Goal: Task Accomplishment & Management: Manage account settings

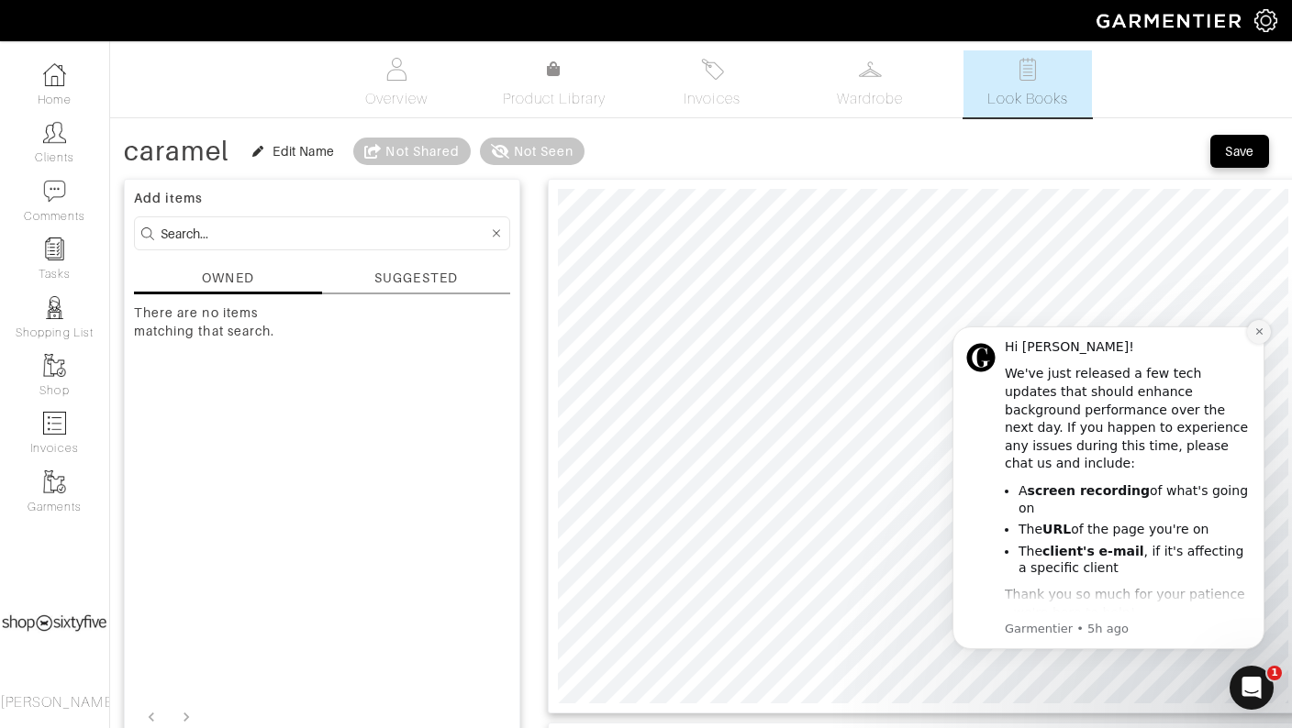
click at [1260, 327] on icon "Dismiss notification" at bounding box center [1259, 332] width 10 height 10
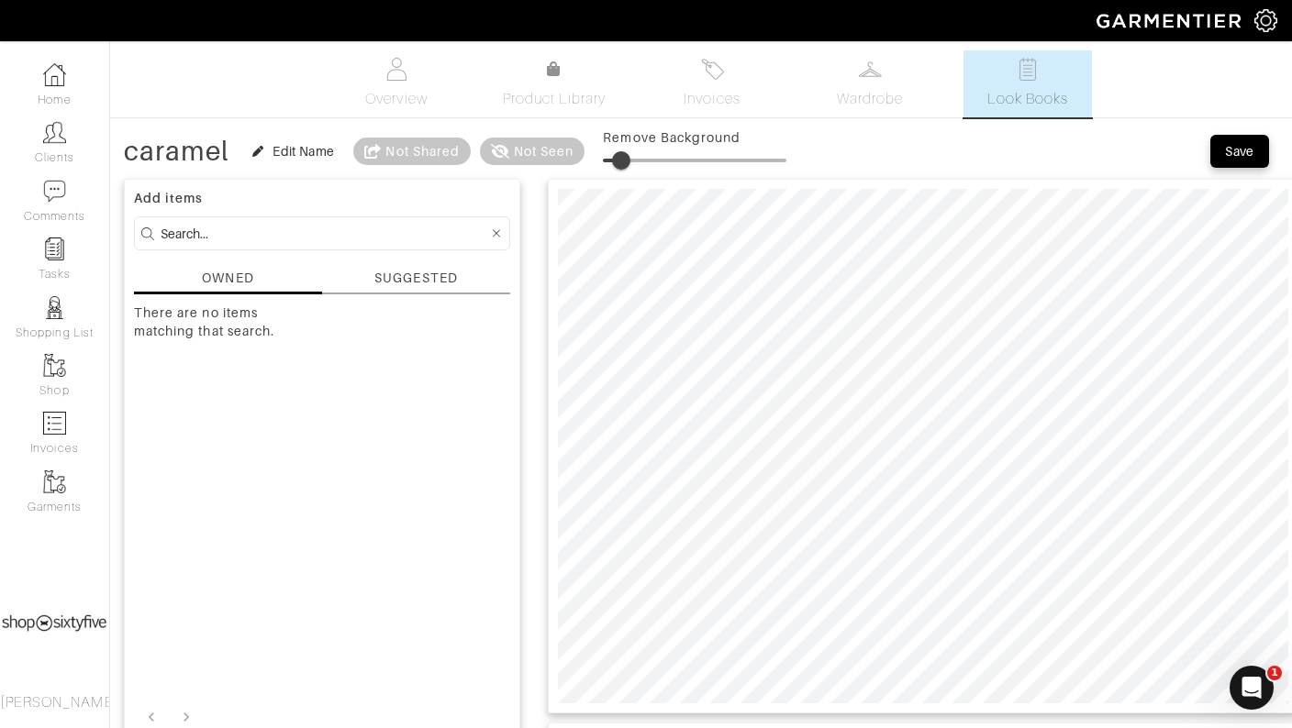
drag, startPoint x: 599, startPoint y: 155, endPoint x: 624, endPoint y: 158, distance: 24.9
click at [624, 158] on span at bounding box center [621, 160] width 18 height 18
type input "16"
drag, startPoint x: 624, startPoint y: 158, endPoint x: 635, endPoint y: 158, distance: 11.0
click at [635, 158] on span at bounding box center [632, 160] width 18 height 18
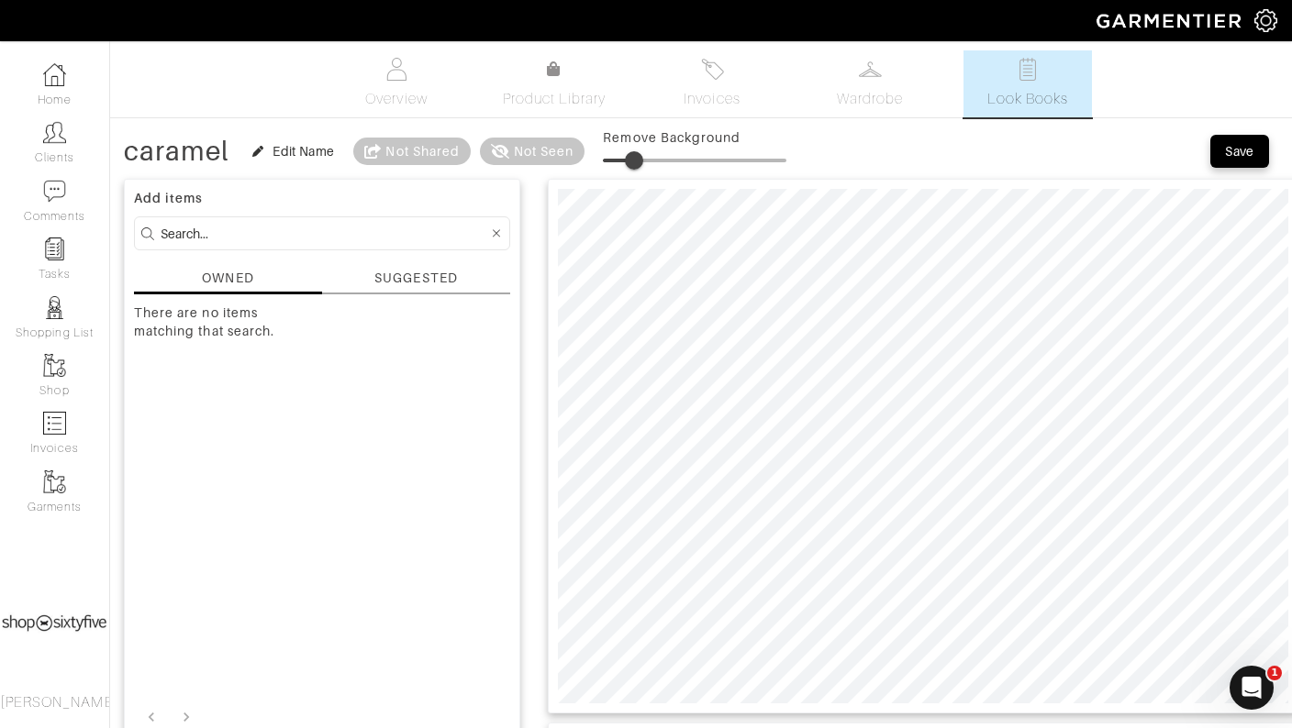
drag, startPoint x: 600, startPoint y: 153, endPoint x: 636, endPoint y: 163, distance: 37.2
click at [636, 163] on span at bounding box center [634, 160] width 18 height 18
click at [631, 161] on span at bounding box center [628, 160] width 18 height 18
click at [625, 152] on span at bounding box center [623, 160] width 18 height 18
type input "24"
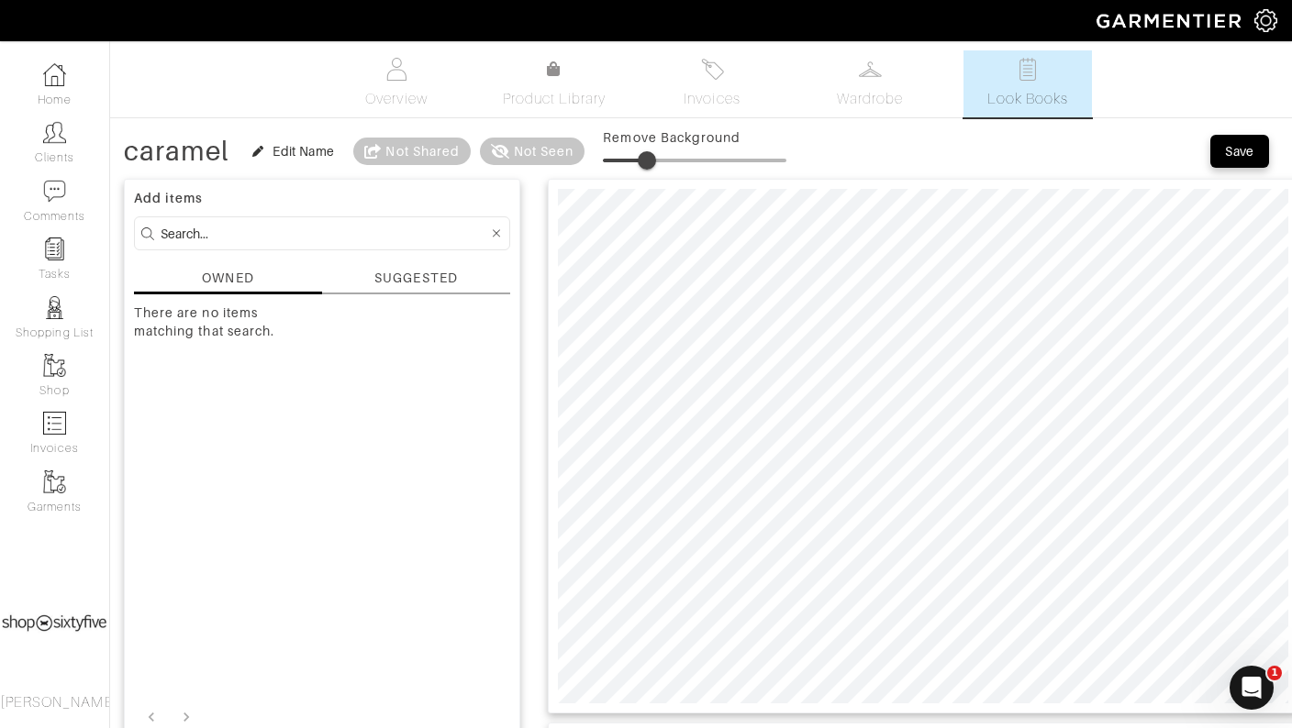
drag, startPoint x: 626, startPoint y: 153, endPoint x: 649, endPoint y: 161, distance: 25.2
click at [649, 161] on span at bounding box center [647, 160] width 18 height 18
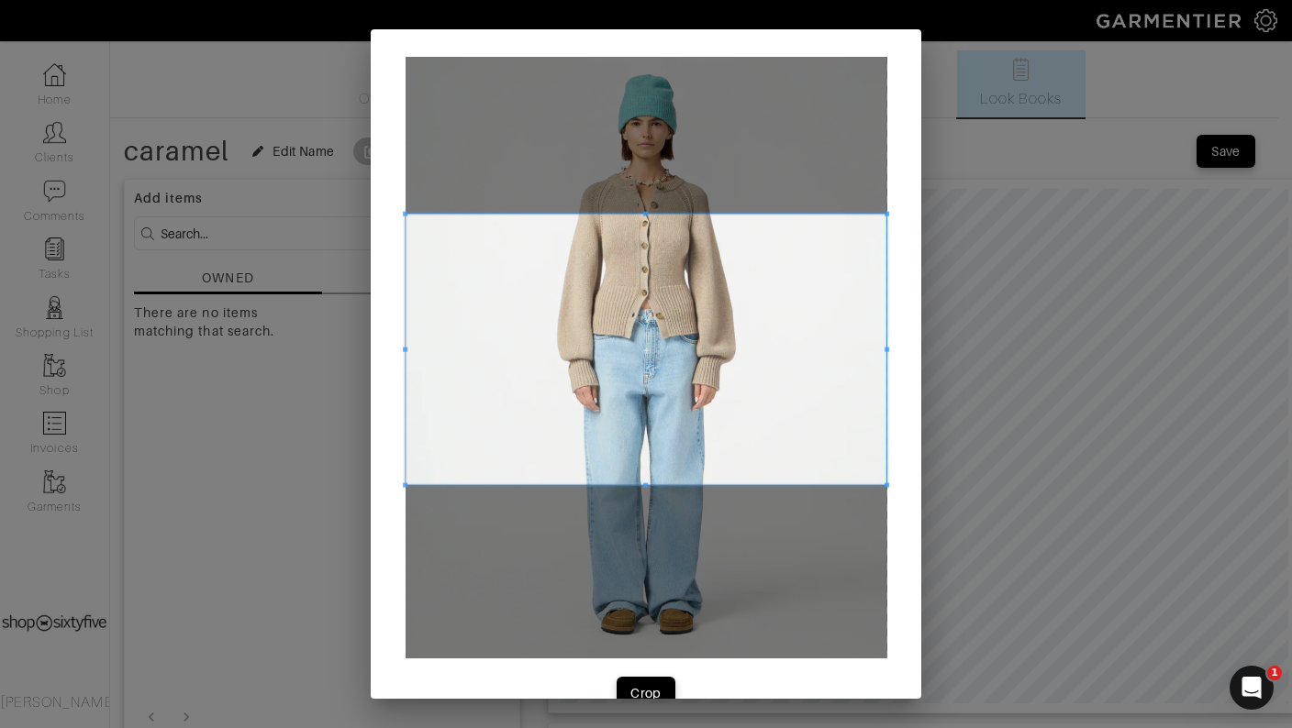
click at [734, 215] on span at bounding box center [646, 350] width 482 height 271
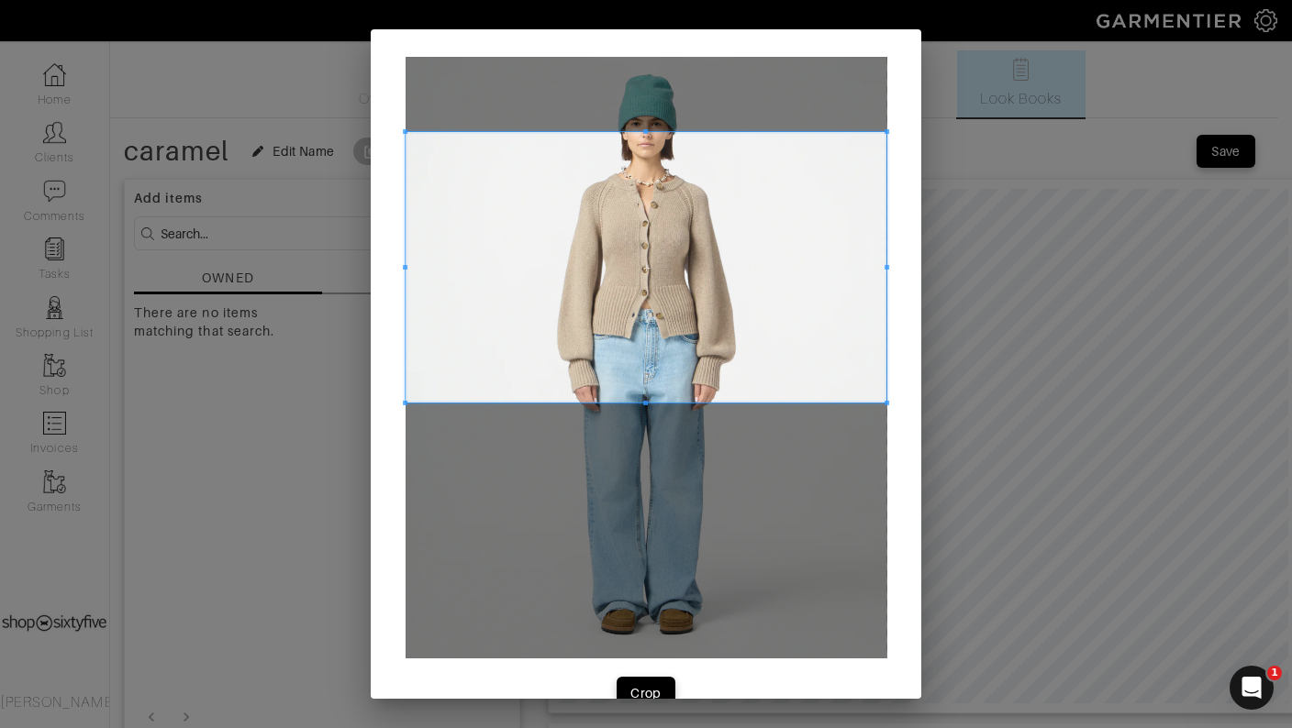
drag, startPoint x: 883, startPoint y: 135, endPoint x: 850, endPoint y: 141, distance: 32.7
click at [850, 141] on div "Crop" at bounding box center [646, 383] width 550 height 708
click at [644, 672] on div "Crop" at bounding box center [646, 383] width 550 height 708
click at [648, 678] on button "Crop" at bounding box center [645, 693] width 59 height 33
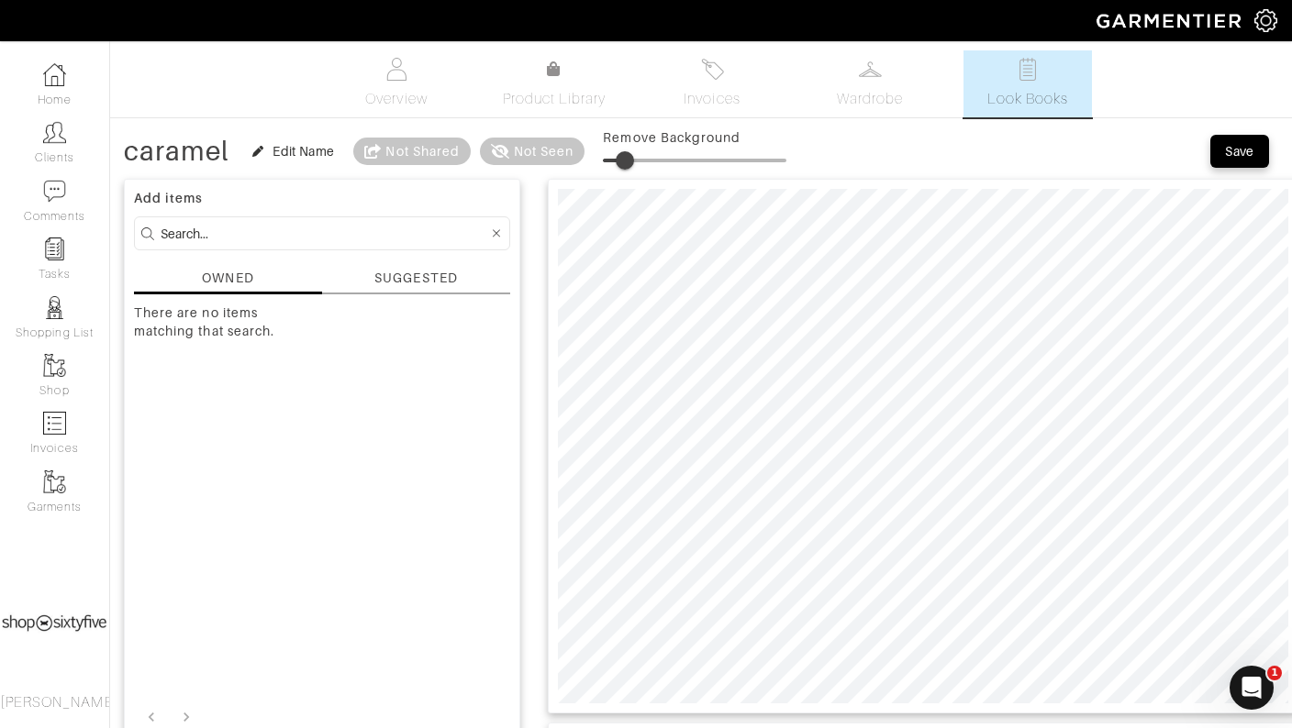
type input "20"
drag, startPoint x: 603, startPoint y: 154, endPoint x: 642, endPoint y: 155, distance: 39.5
click at [642, 155] on span at bounding box center [639, 160] width 18 height 18
type input "20"
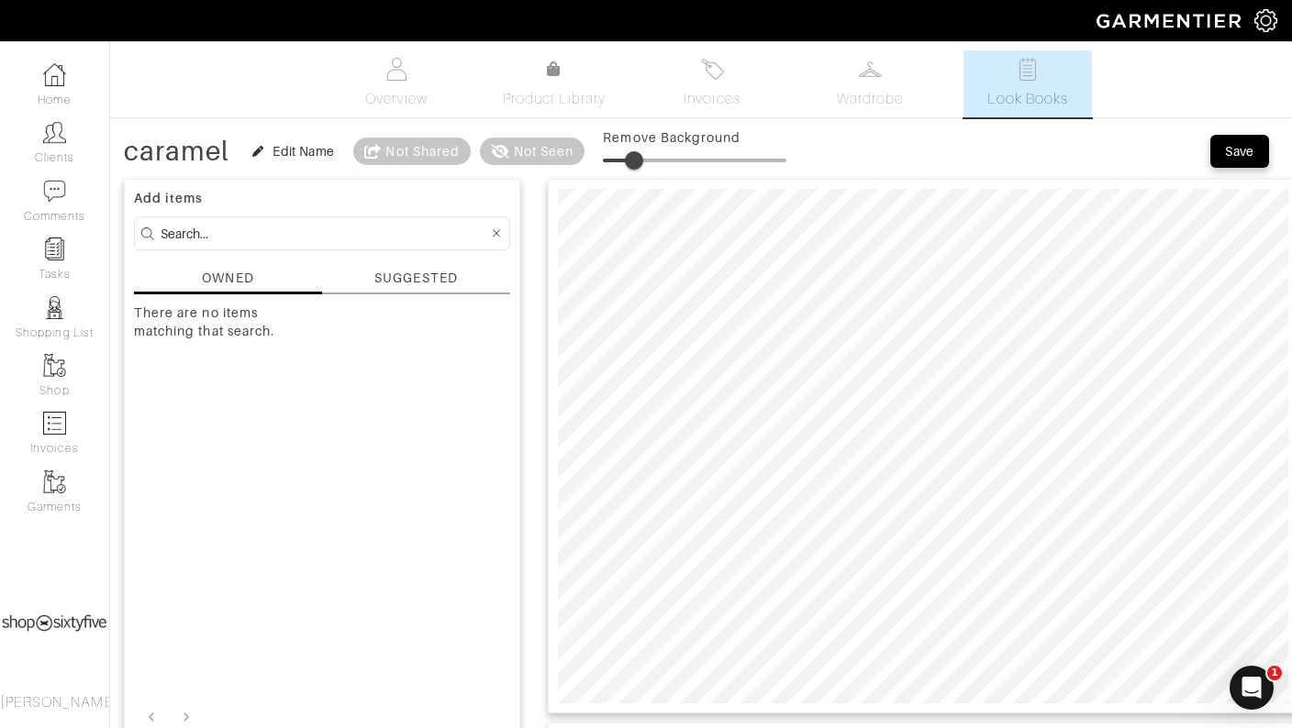
type input "11"
drag, startPoint x: 605, startPoint y: 151, endPoint x: 638, endPoint y: 153, distance: 33.1
click at [638, 153] on span at bounding box center [635, 160] width 18 height 18
click at [638, 151] on span at bounding box center [635, 160] width 18 height 18
click at [638, 151] on span at bounding box center [636, 160] width 18 height 18
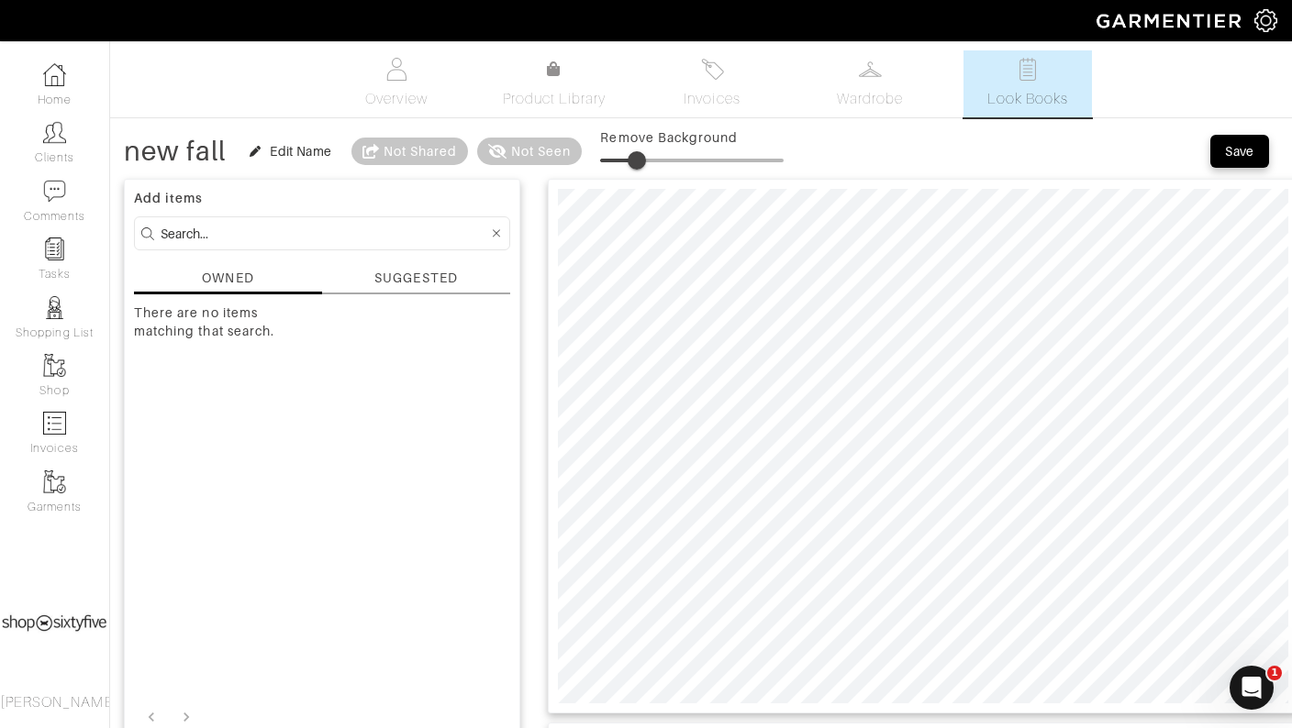
click at [638, 151] on span at bounding box center [636, 160] width 18 height 18
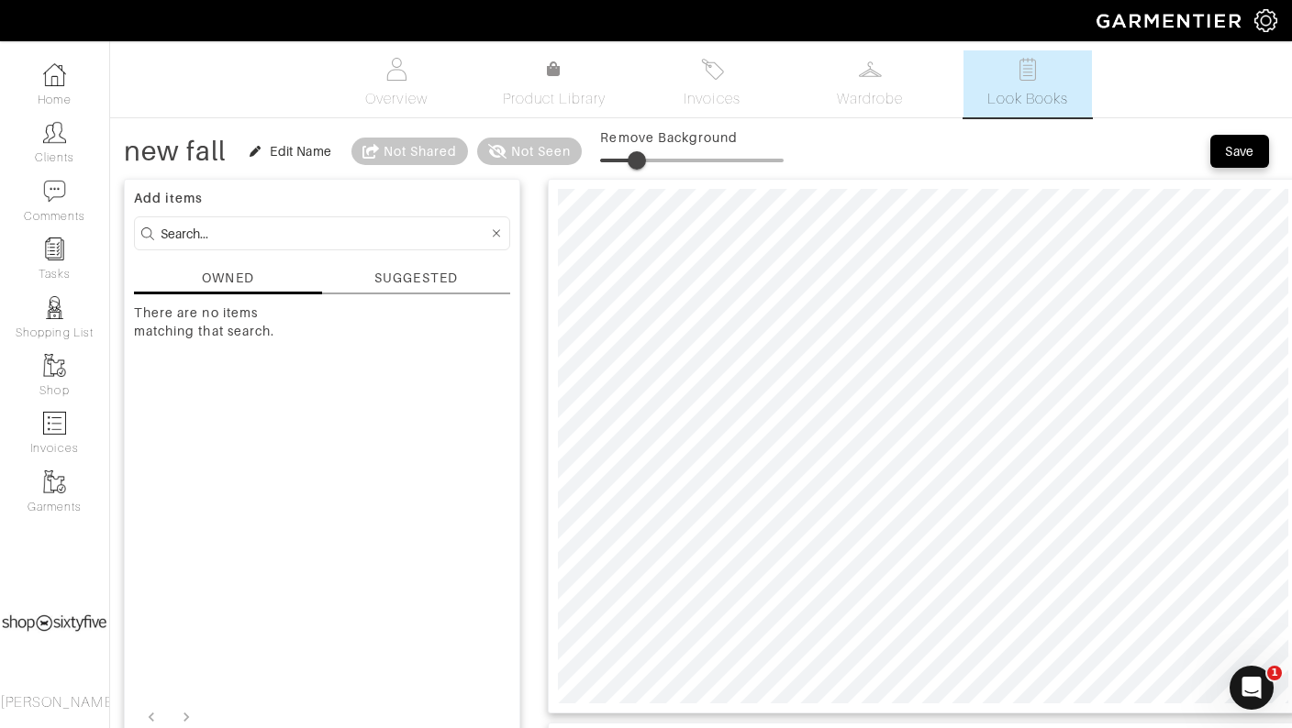
click at [638, 151] on span at bounding box center [636, 160] width 18 height 18
type input "29"
drag, startPoint x: 639, startPoint y: 150, endPoint x: 656, endPoint y: 151, distance: 16.5
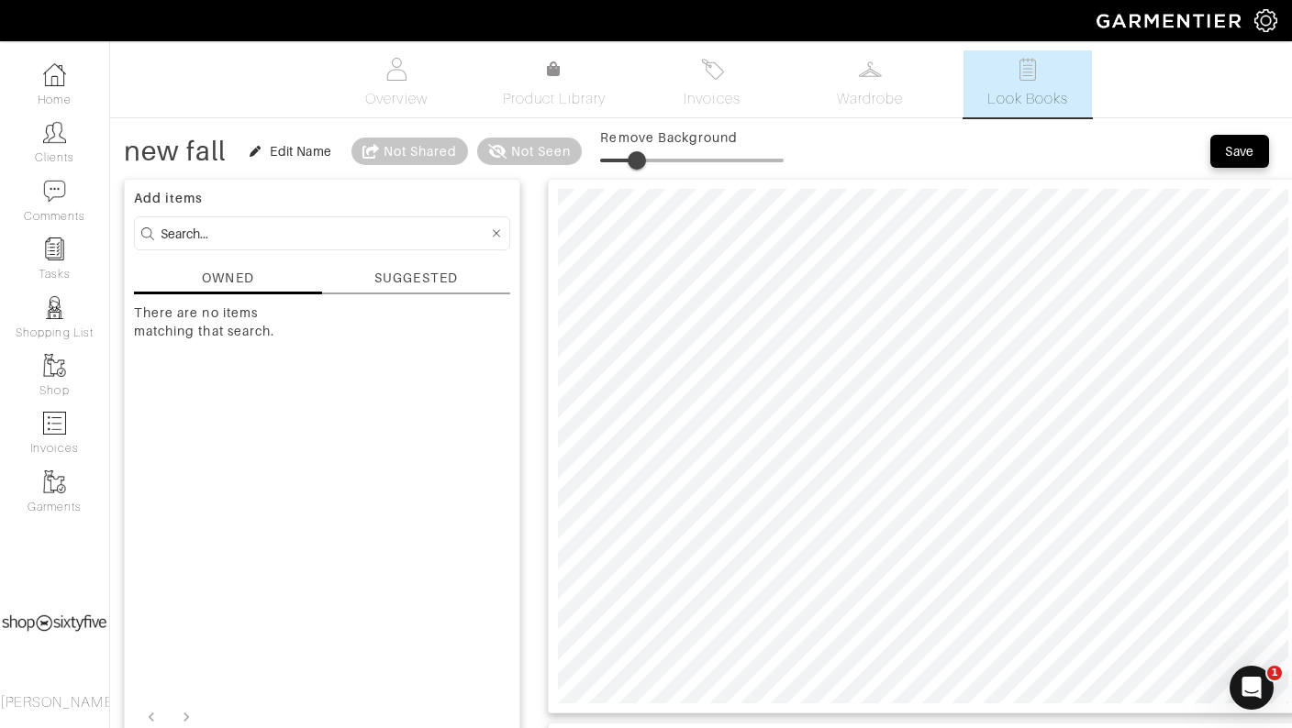
click at [646, 151] on span at bounding box center [636, 160] width 18 height 18
drag, startPoint x: 654, startPoint y: 155, endPoint x: 627, endPoint y: 153, distance: 26.7
click at [627, 153] on span at bounding box center [625, 160] width 18 height 18
click at [633, 151] on span at bounding box center [625, 160] width 18 height 18
click at [633, 151] on span at bounding box center [631, 160] width 18 height 18
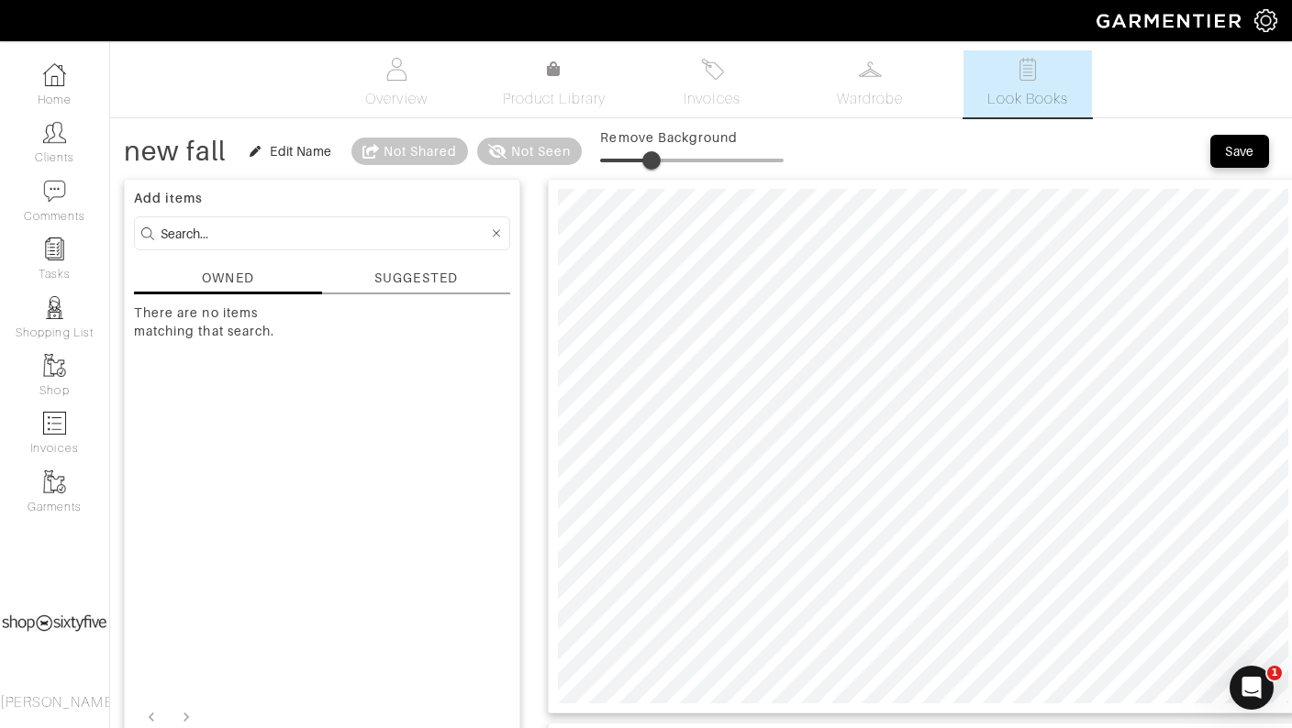
drag, startPoint x: 631, startPoint y: 152, endPoint x: 653, endPoint y: 159, distance: 22.9
click at [653, 159] on span at bounding box center [651, 160] width 18 height 18
type input "14"
drag, startPoint x: 653, startPoint y: 150, endPoint x: 627, endPoint y: 152, distance: 25.8
click at [627, 152] on span at bounding box center [625, 160] width 18 height 18
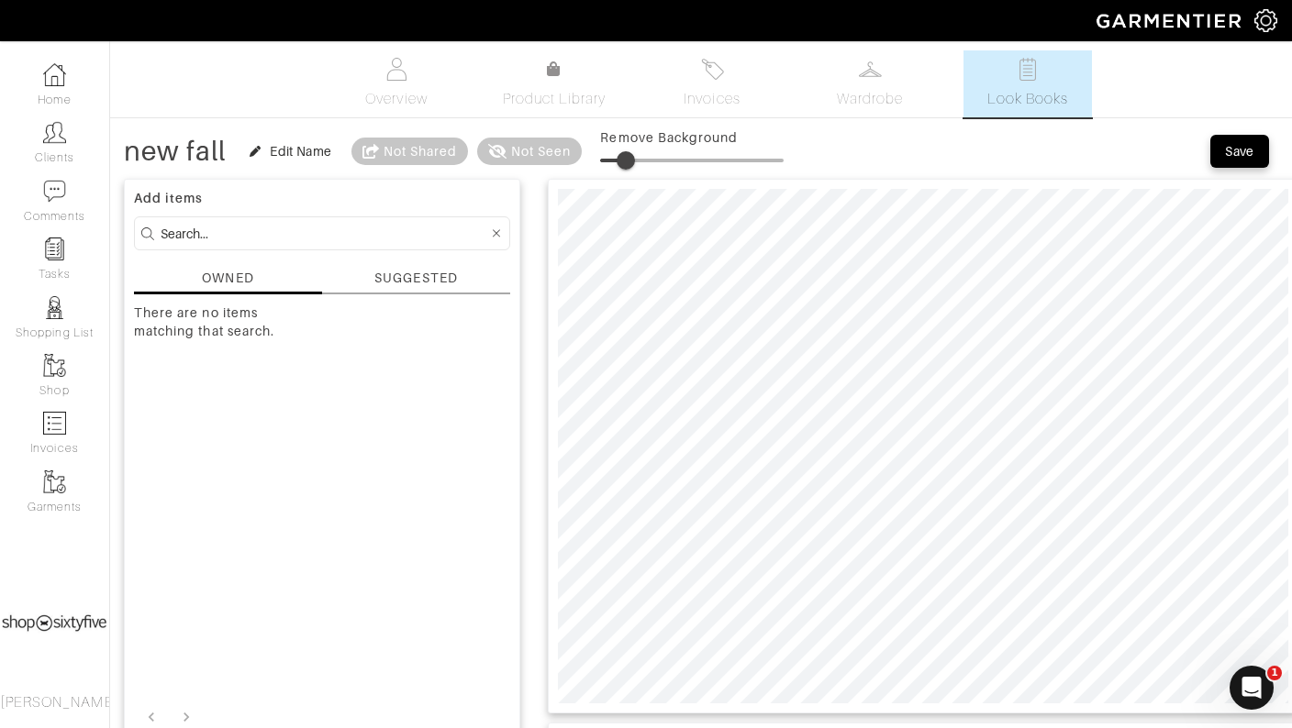
click at [627, 152] on span at bounding box center [625, 160] width 18 height 18
click at [1230, 139] on button "Save" at bounding box center [1239, 151] width 59 height 33
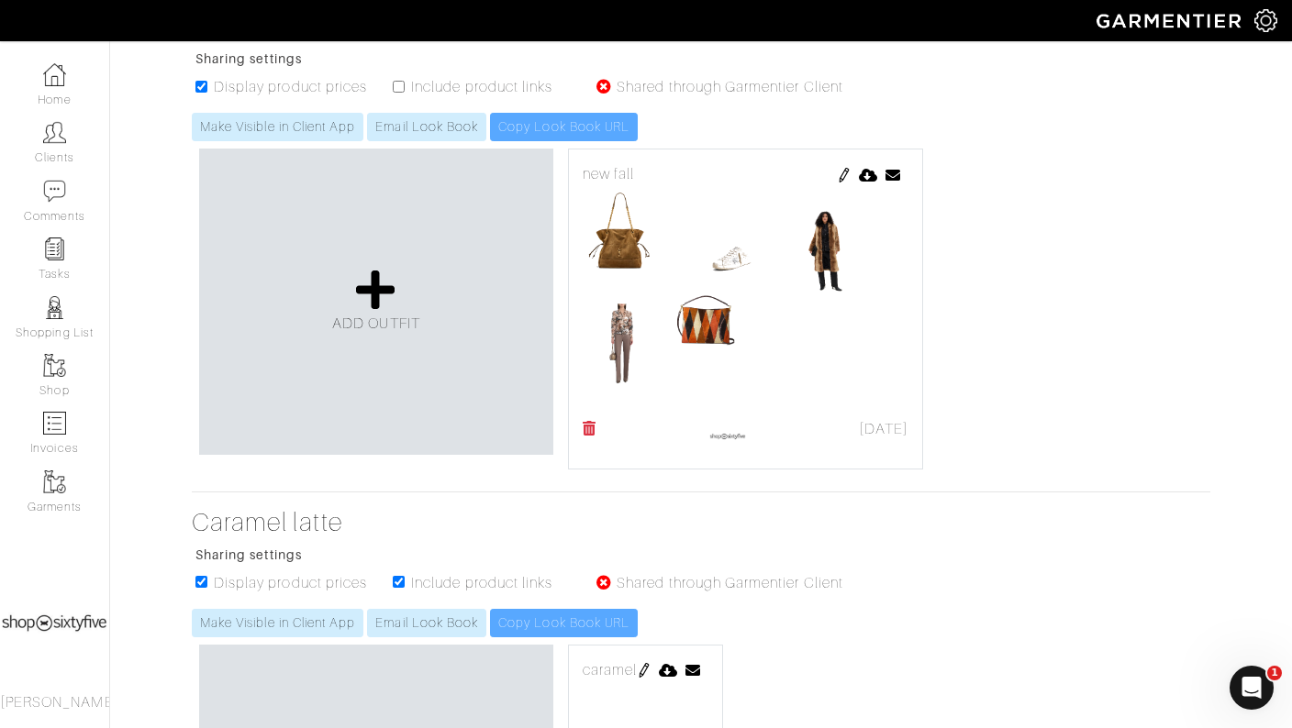
scroll to position [499, 0]
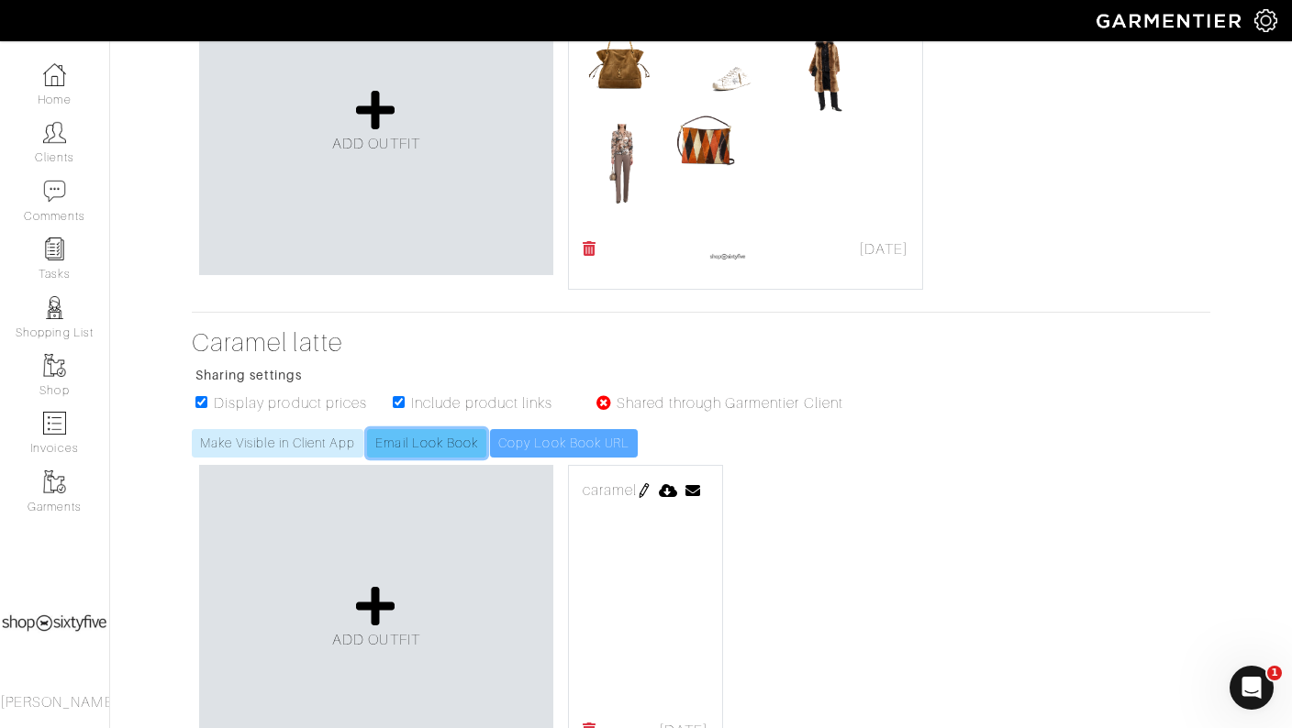
click at [422, 431] on link "Email Look Book" at bounding box center [426, 443] width 119 height 28
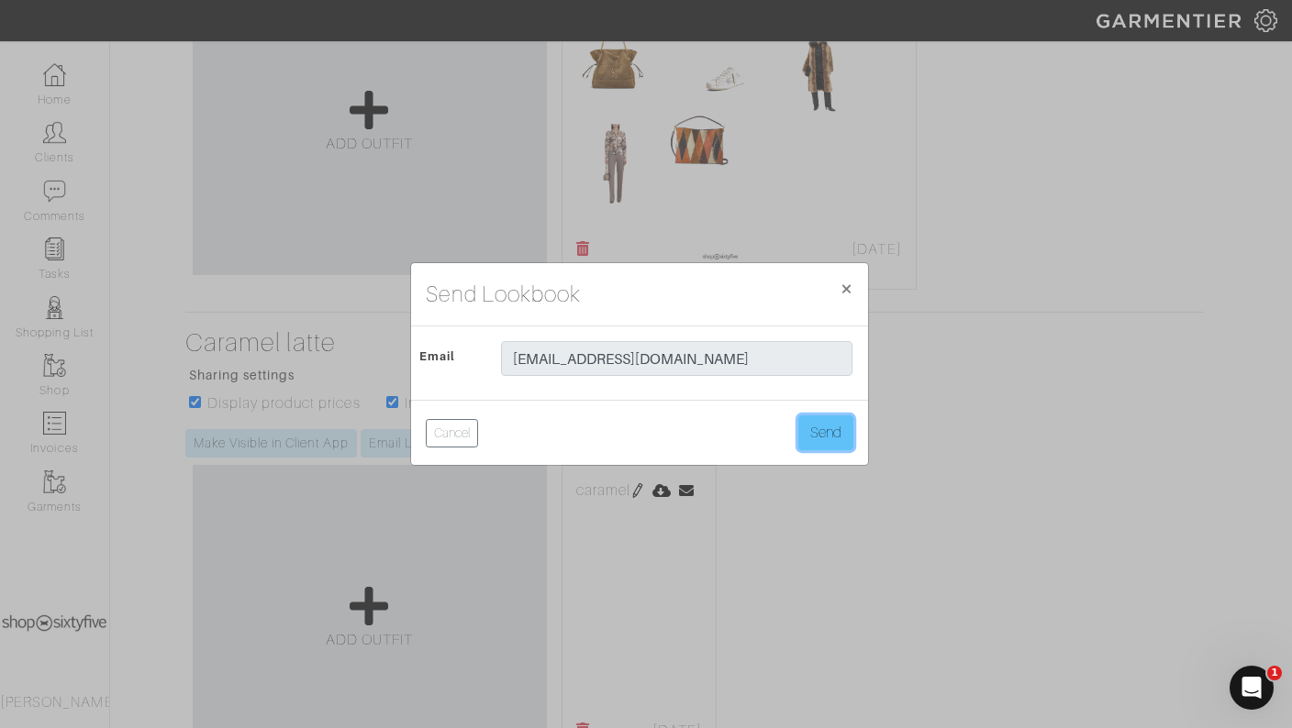
click at [822, 433] on button "Send" at bounding box center [825, 433] width 55 height 35
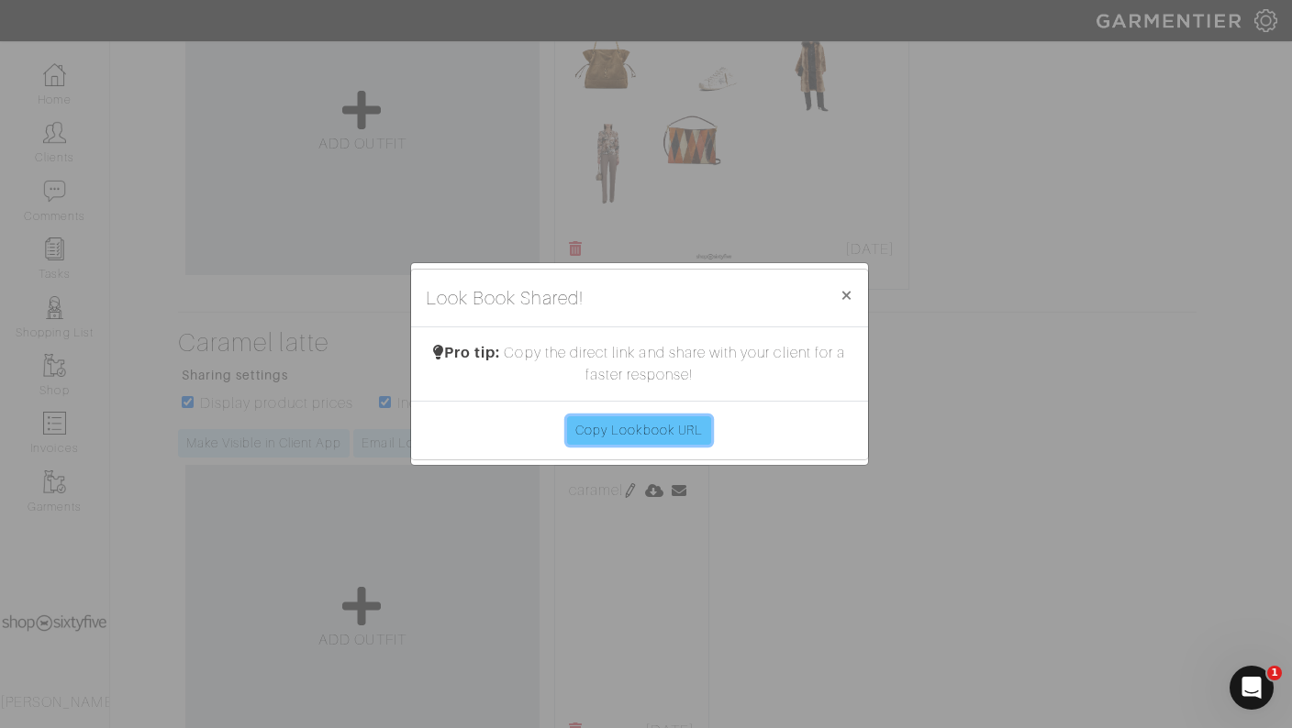
click at [649, 419] on link "Copy Lookbook URL" at bounding box center [639, 430] width 144 height 28
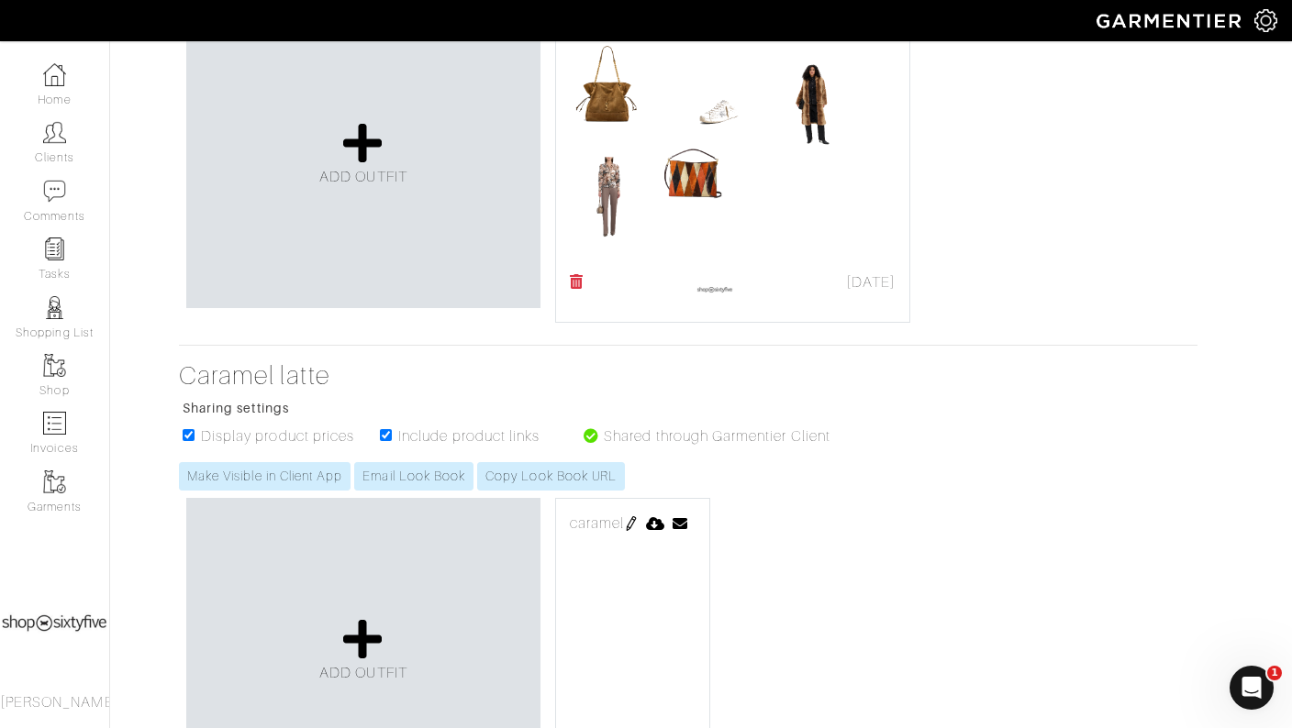
scroll to position [466, 13]
click at [740, 226] on img at bounding box center [733, 153] width 326 height 229
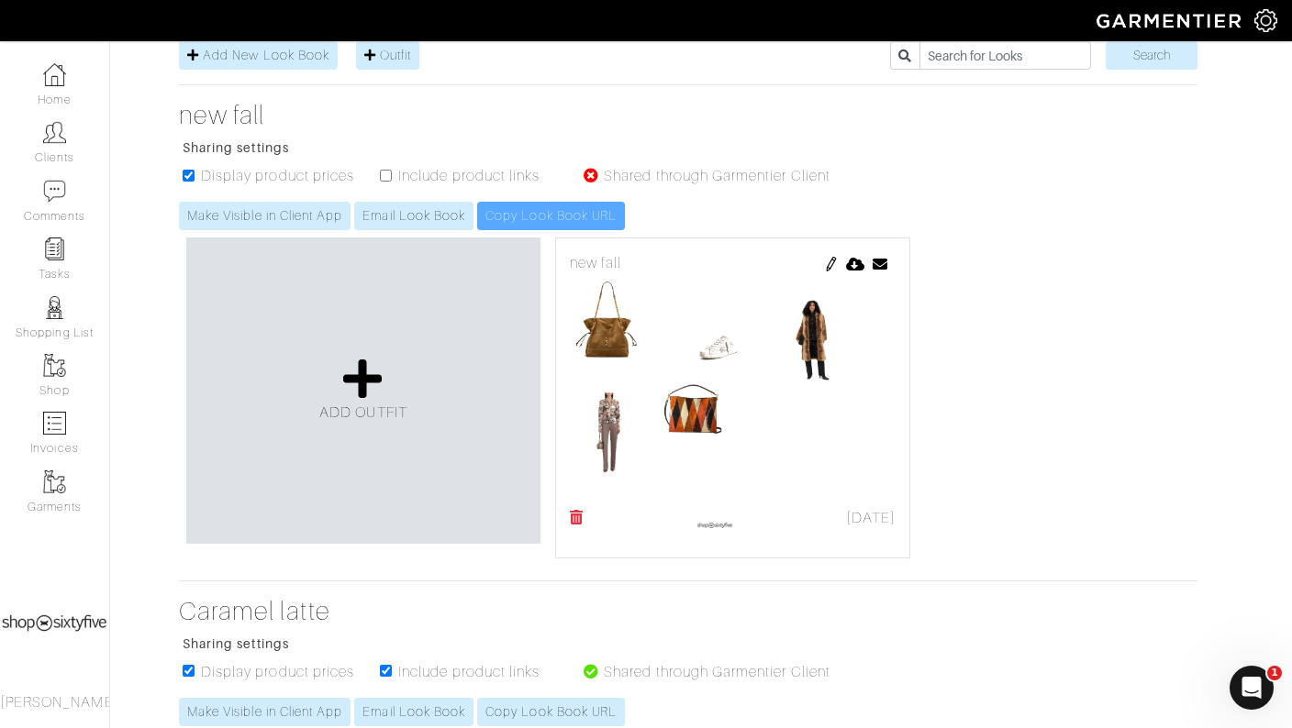
scroll to position [231, 13]
click at [830, 268] on img at bounding box center [831, 263] width 15 height 15
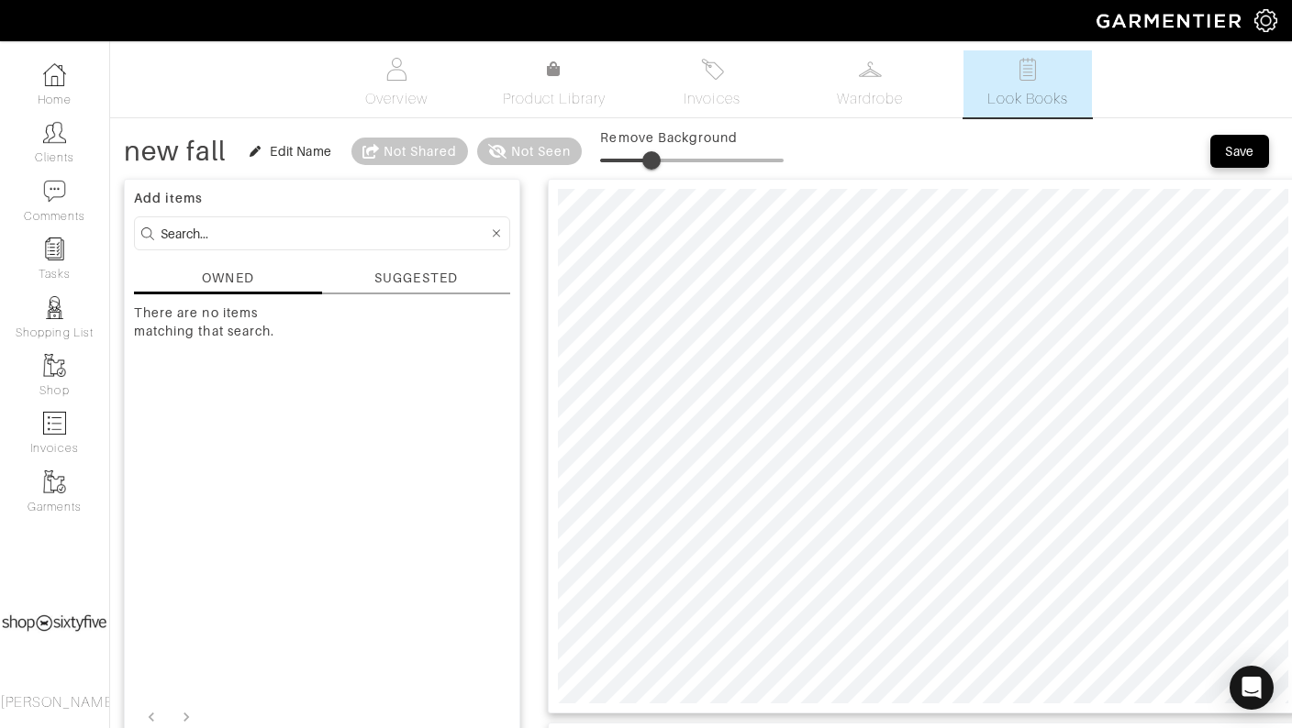
type input "28"
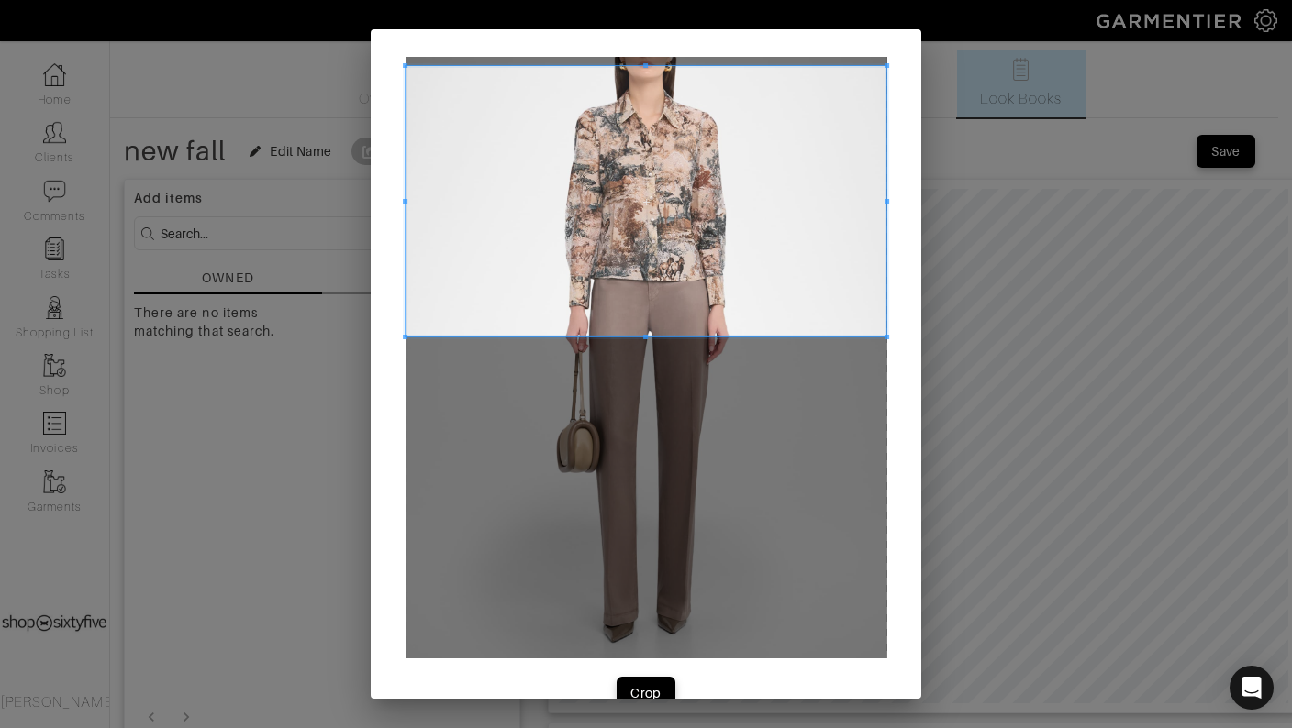
click at [831, 83] on span at bounding box center [646, 201] width 482 height 271
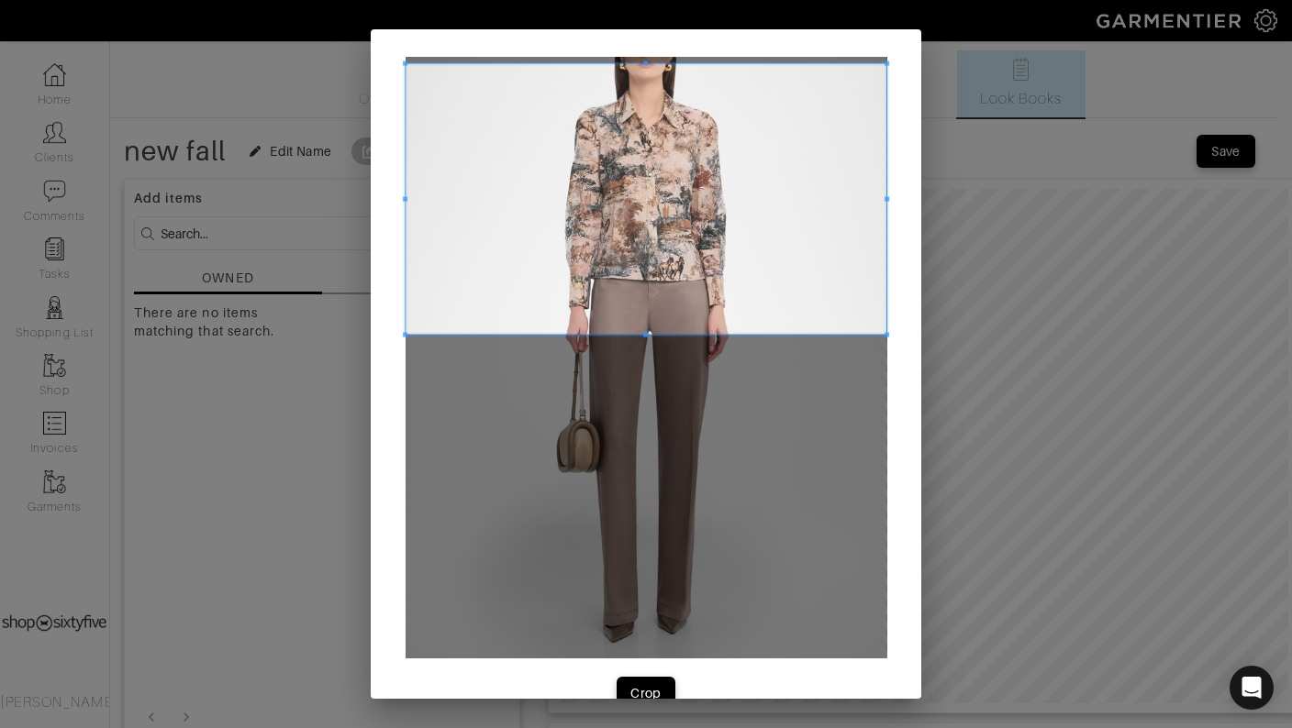
click at [831, 83] on span at bounding box center [646, 199] width 482 height 271
click at [633, 679] on button "Crop" at bounding box center [645, 693] width 59 height 33
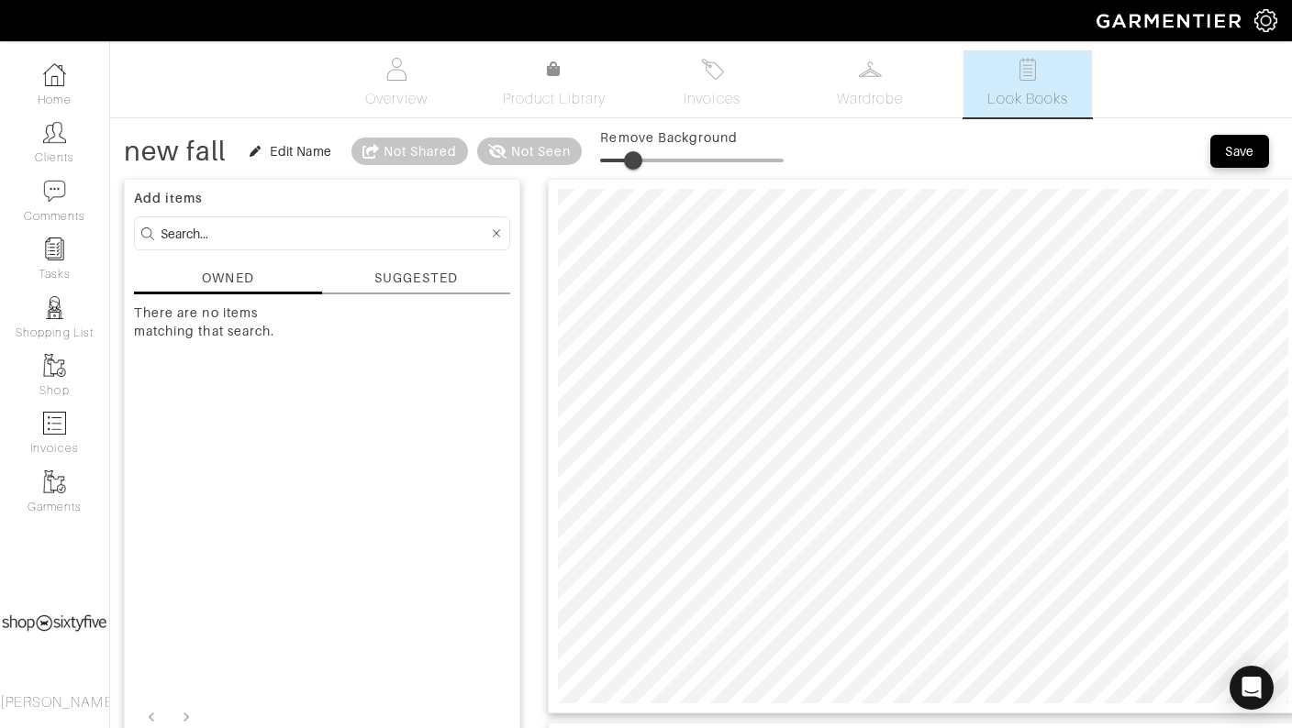
drag, startPoint x: 603, startPoint y: 153, endPoint x: 635, endPoint y: 158, distance: 32.4
click at [635, 158] on span at bounding box center [633, 160] width 18 height 18
type input "14"
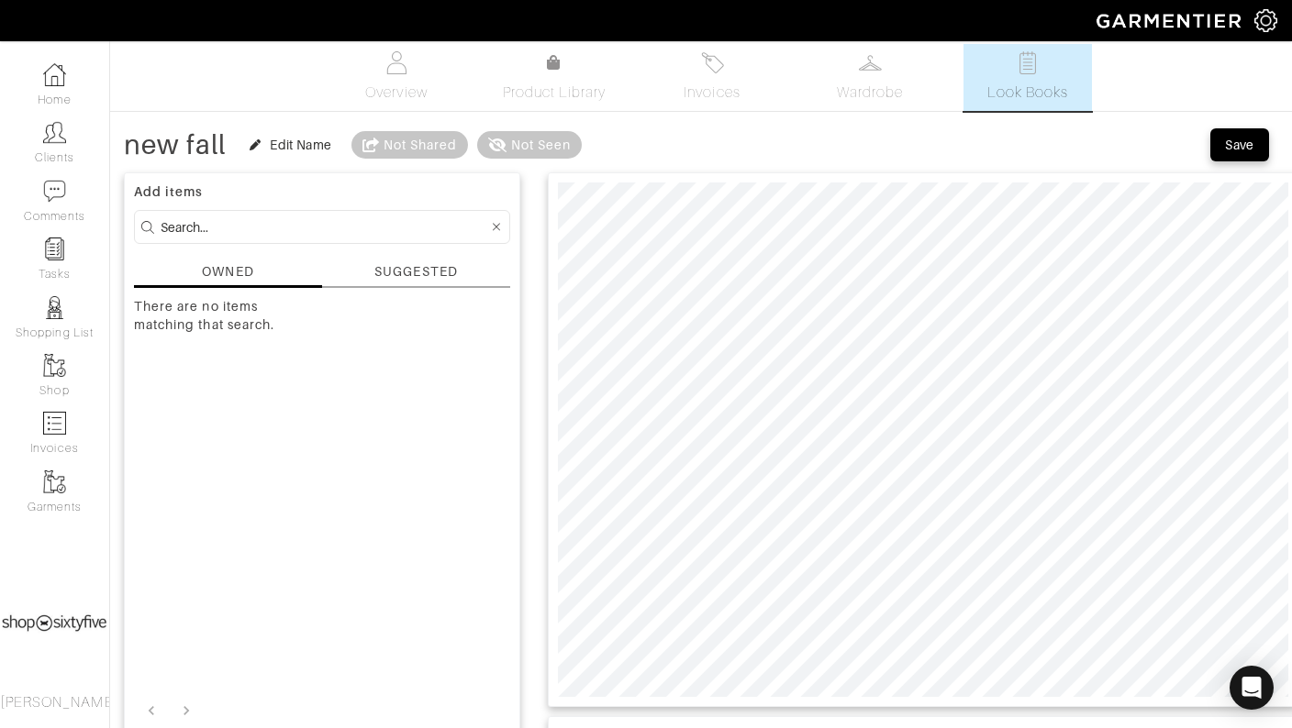
scroll to position [7, 0]
type input "19"
